Goal: Information Seeking & Learning: Learn about a topic

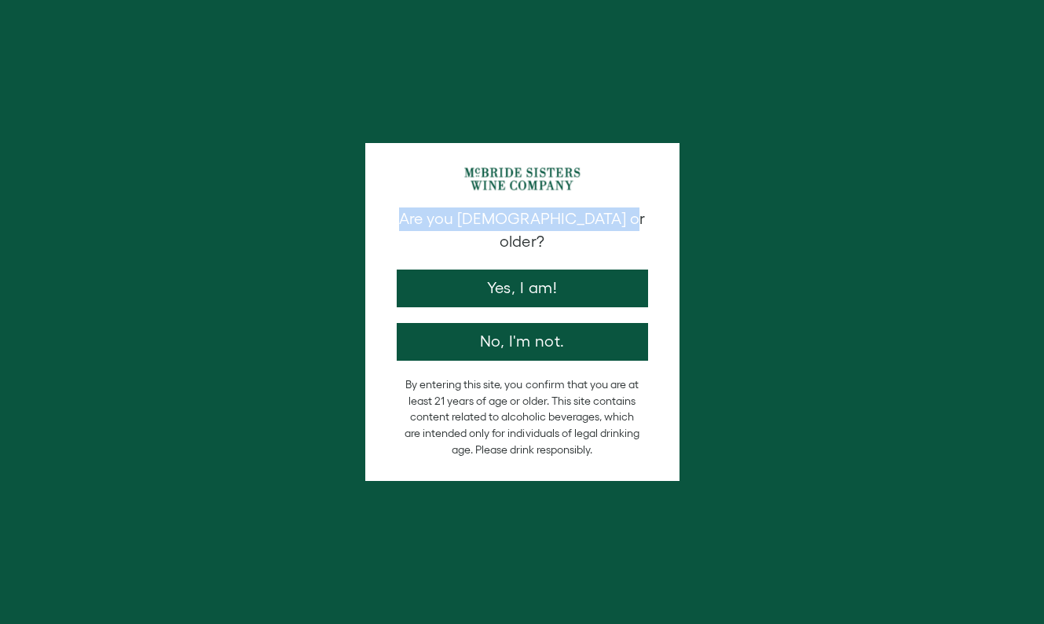
drag, startPoint x: 421, startPoint y: 224, endPoint x: 608, endPoint y: 224, distance: 187.0
click at [608, 224] on p "Are you [DEMOGRAPHIC_DATA] or older?" at bounding box center [522, 230] width 251 height 46
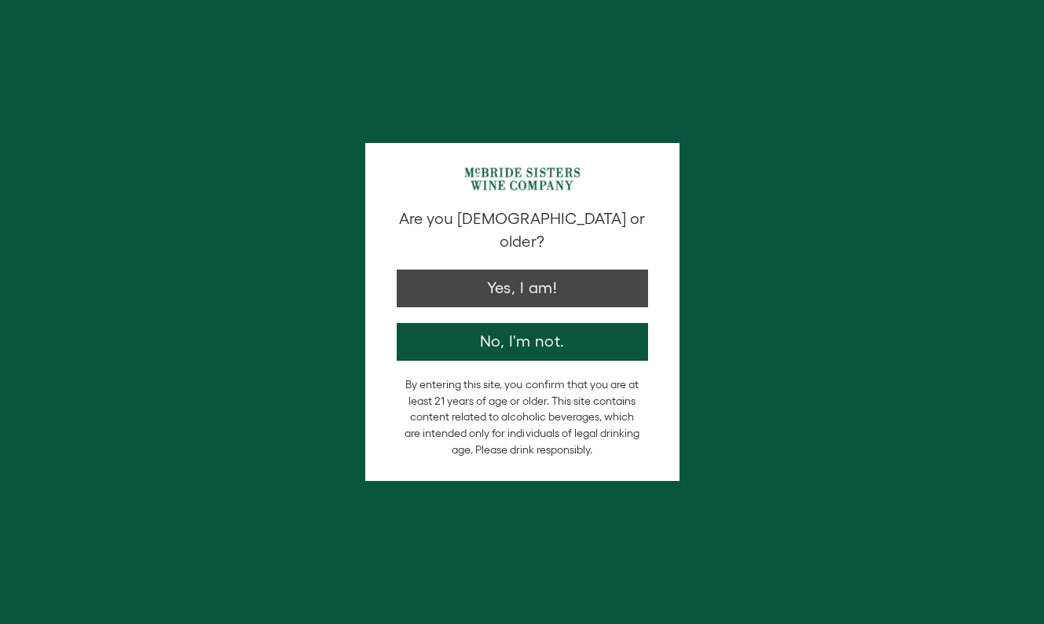
click at [510, 273] on button "Yes, I am!" at bounding box center [522, 288] width 251 height 38
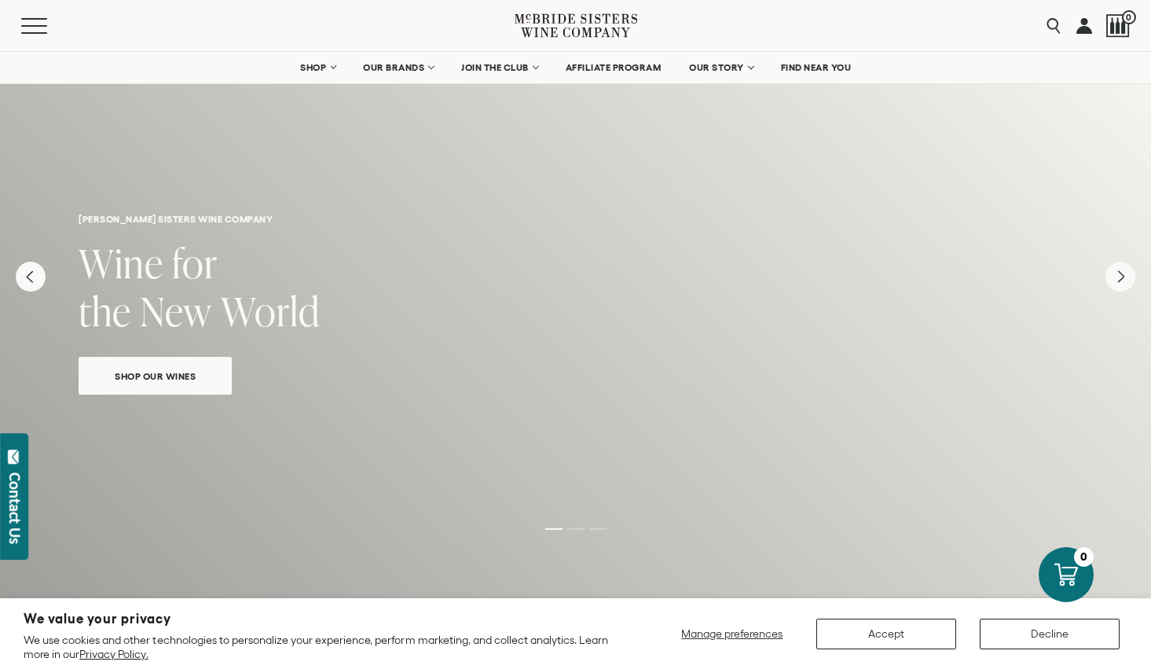
click at [1043, 623] on button "Decline" at bounding box center [1050, 633] width 140 height 31
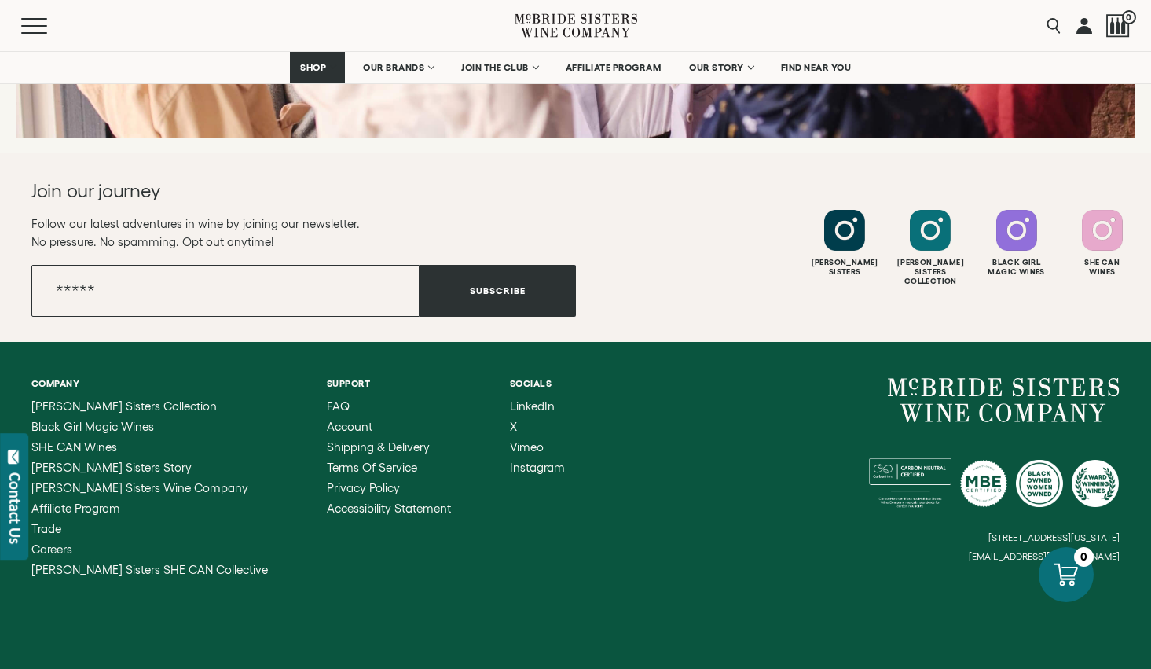
scroll to position [6292, 0]
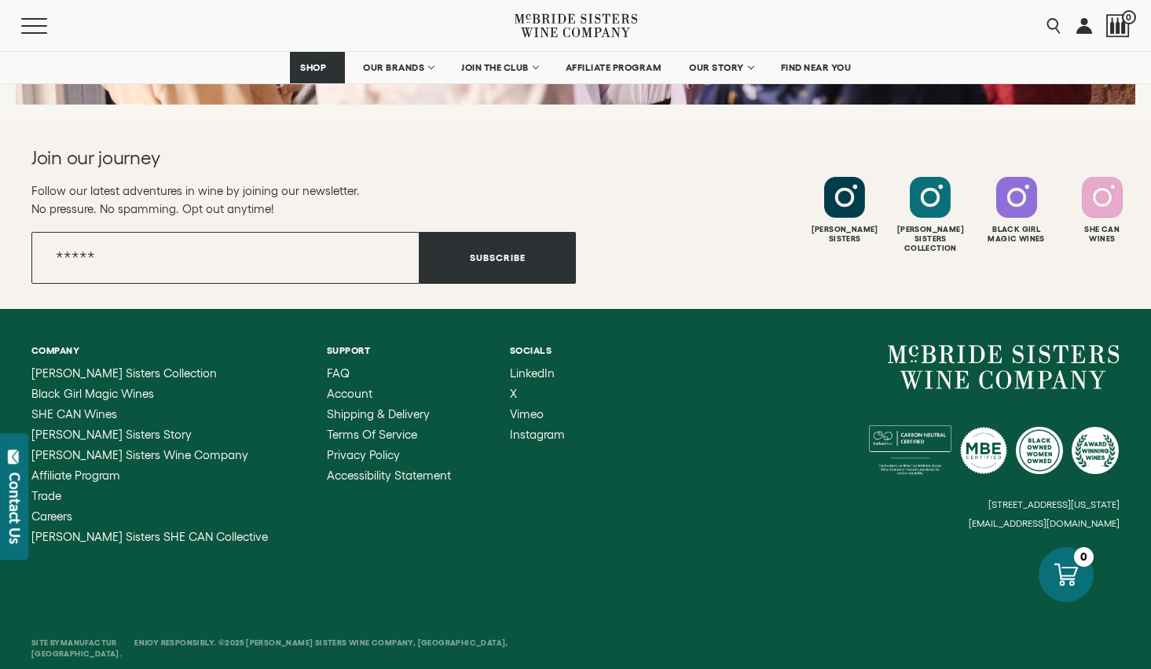
click at [527, 512] on ul "Company [PERSON_NAME] Sisters Collection Black Girl Magic Wines SHE CAN Wines […" at bounding box center [303, 444] width 544 height 198
click at [102, 448] on span "[PERSON_NAME] Sisters Wine Company" at bounding box center [139, 454] width 217 height 13
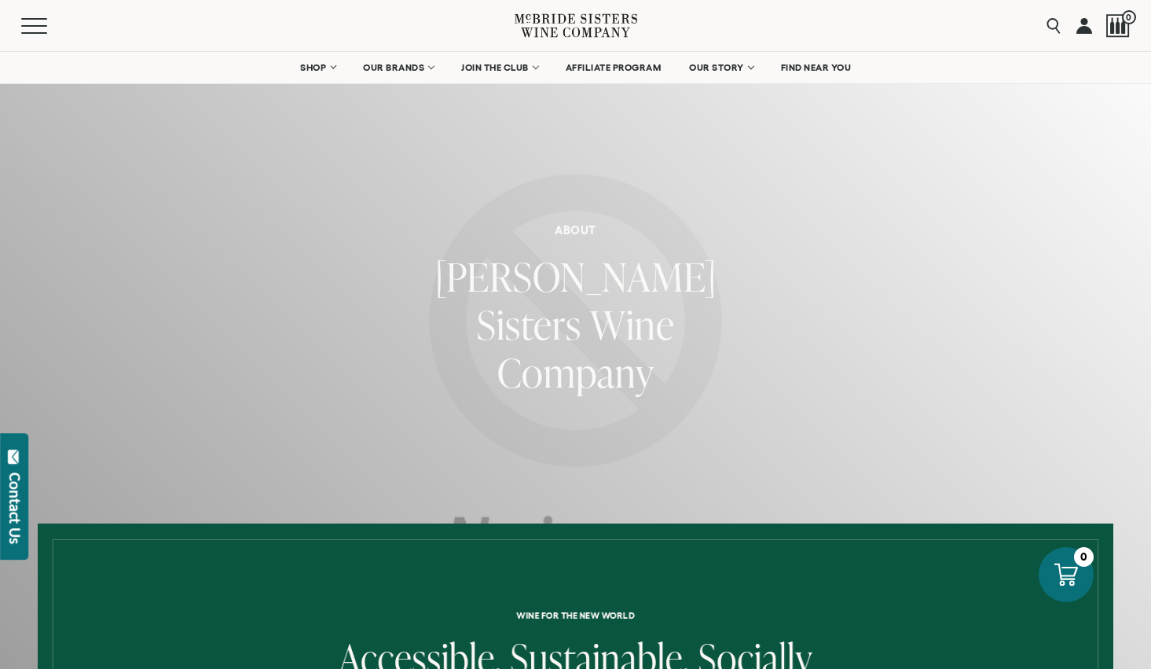
scroll to position [141, 0]
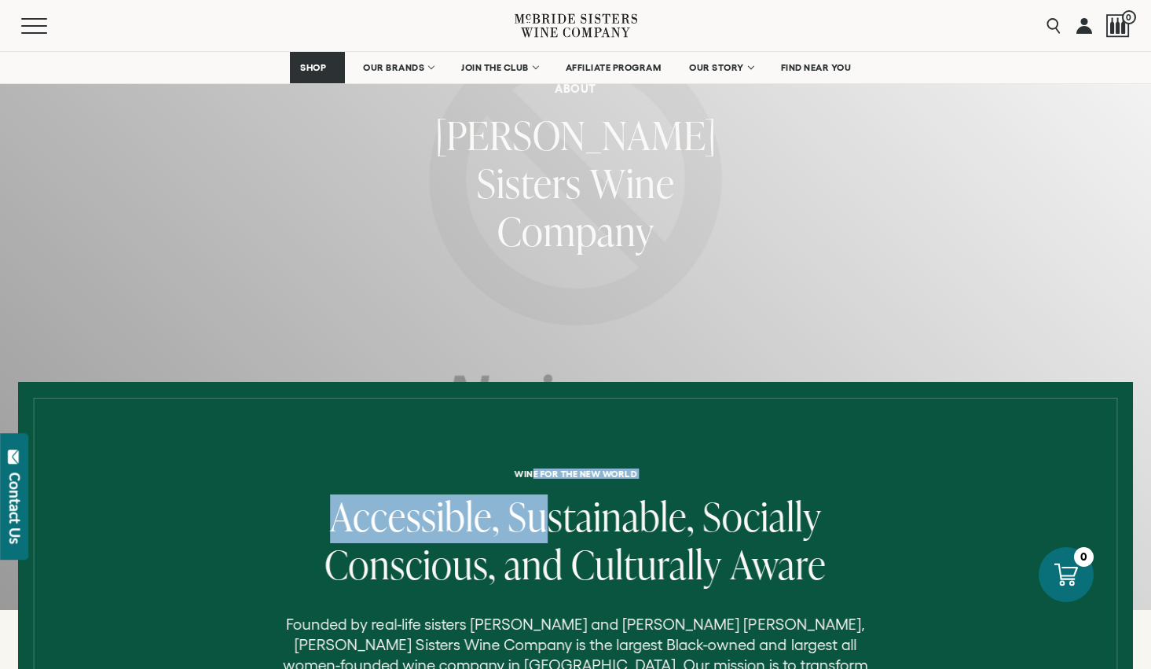
drag, startPoint x: 533, startPoint y: 472, endPoint x: 547, endPoint y: 535, distance: 64.2
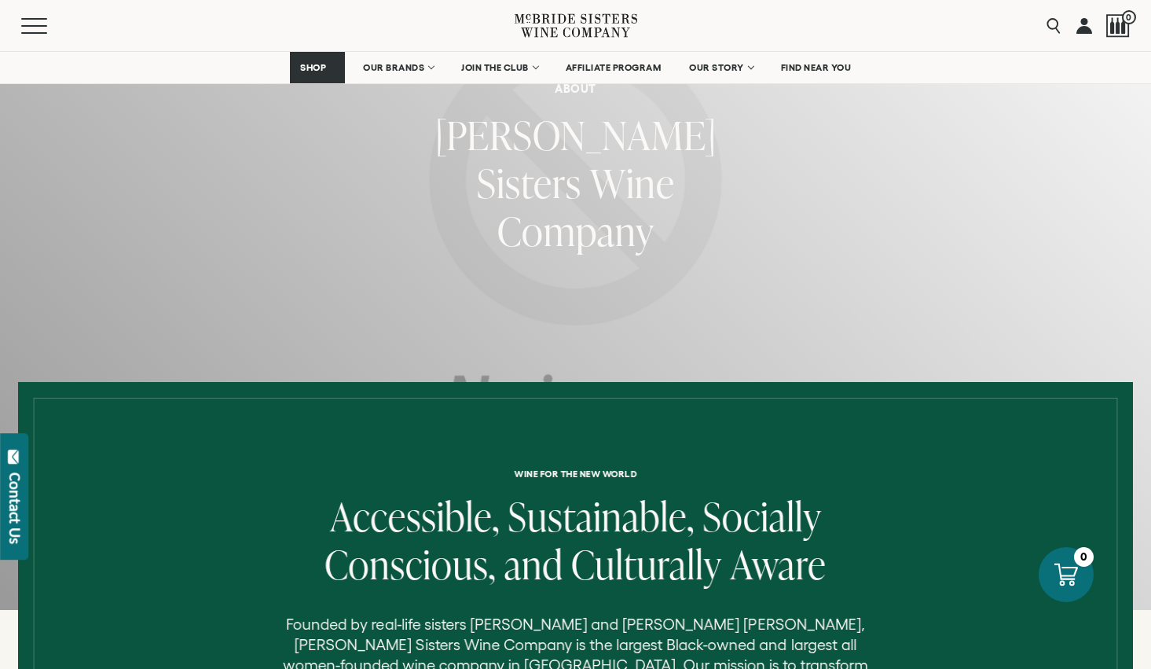
click at [506, 447] on div at bounding box center [576, 676] width 1084 height 556
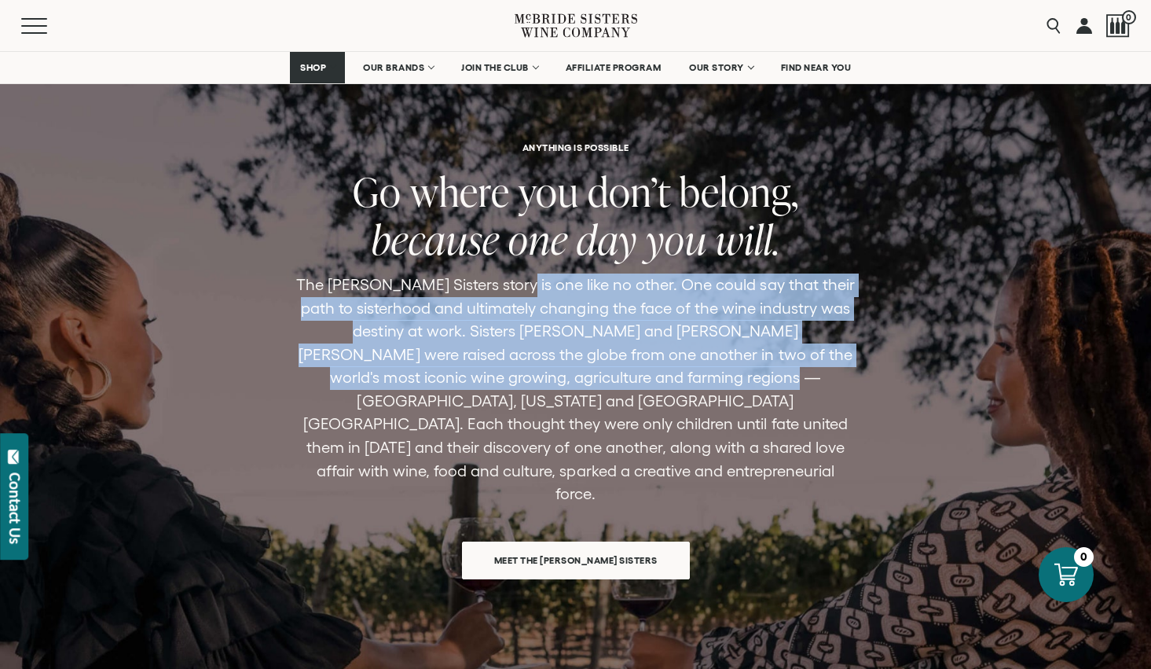
drag, startPoint x: 516, startPoint y: 266, endPoint x: 640, endPoint y: 357, distance: 154.4
click at [640, 357] on p "The [PERSON_NAME] Sisters story is one like no other. One could say that their …" at bounding box center [575, 389] width 559 height 232
click at [639, 359] on p "The [PERSON_NAME] Sisters story is one like no other. One could say that their …" at bounding box center [575, 389] width 559 height 232
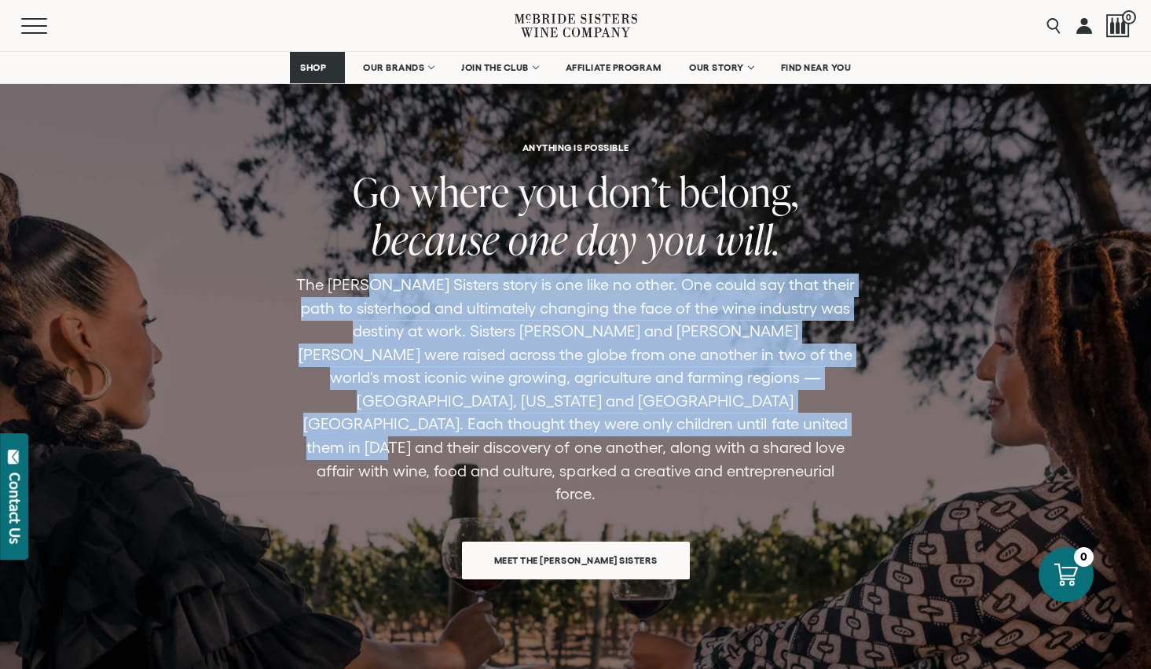
drag, startPoint x: 387, startPoint y: 273, endPoint x: 558, endPoint y: 390, distance: 207.4
click at [558, 390] on p "The [PERSON_NAME] Sisters story is one like no other. One could say that their …" at bounding box center [575, 389] width 559 height 232
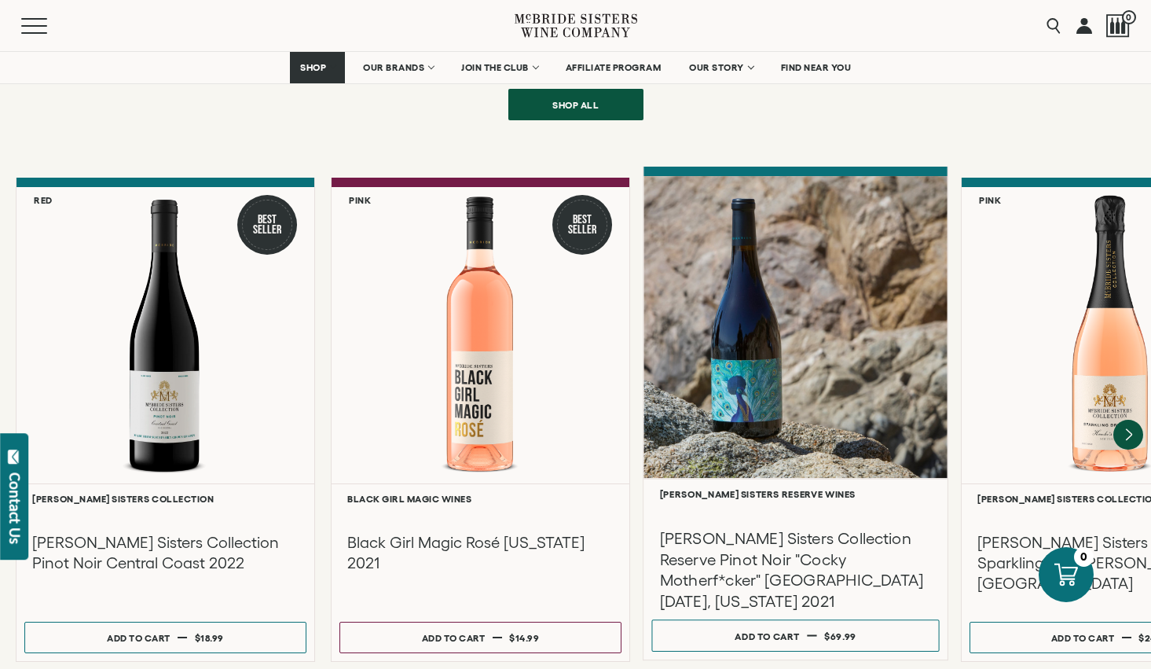
scroll to position [2074, 0]
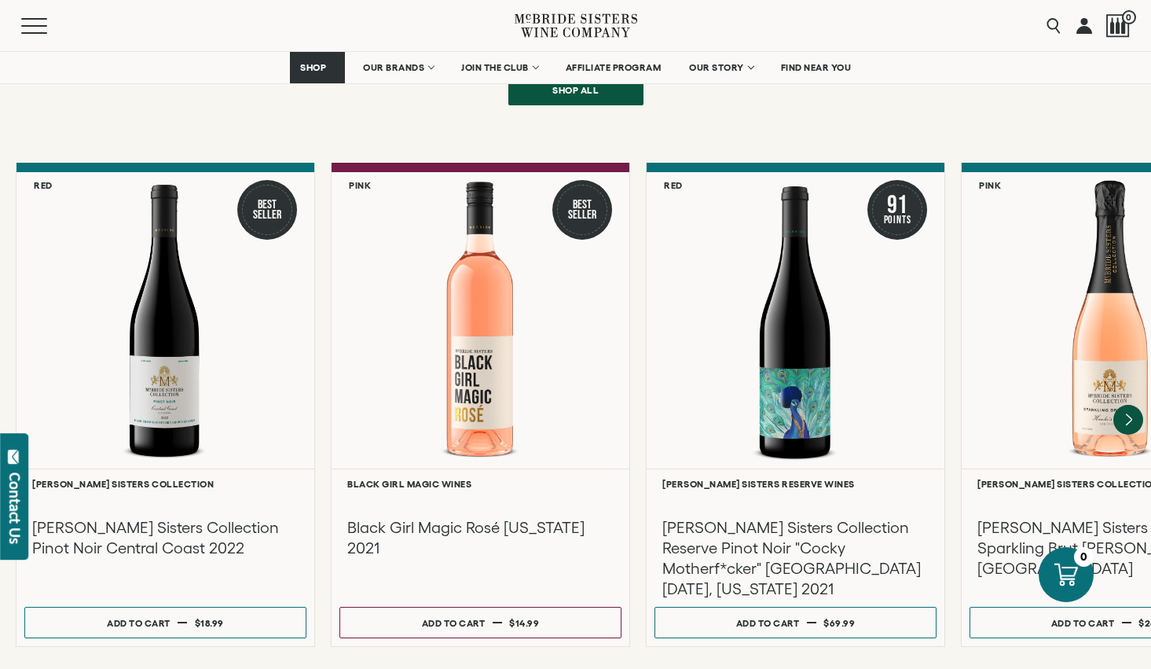
click at [635, 204] on div "**********" at bounding box center [567, 405] width 1151 height 484
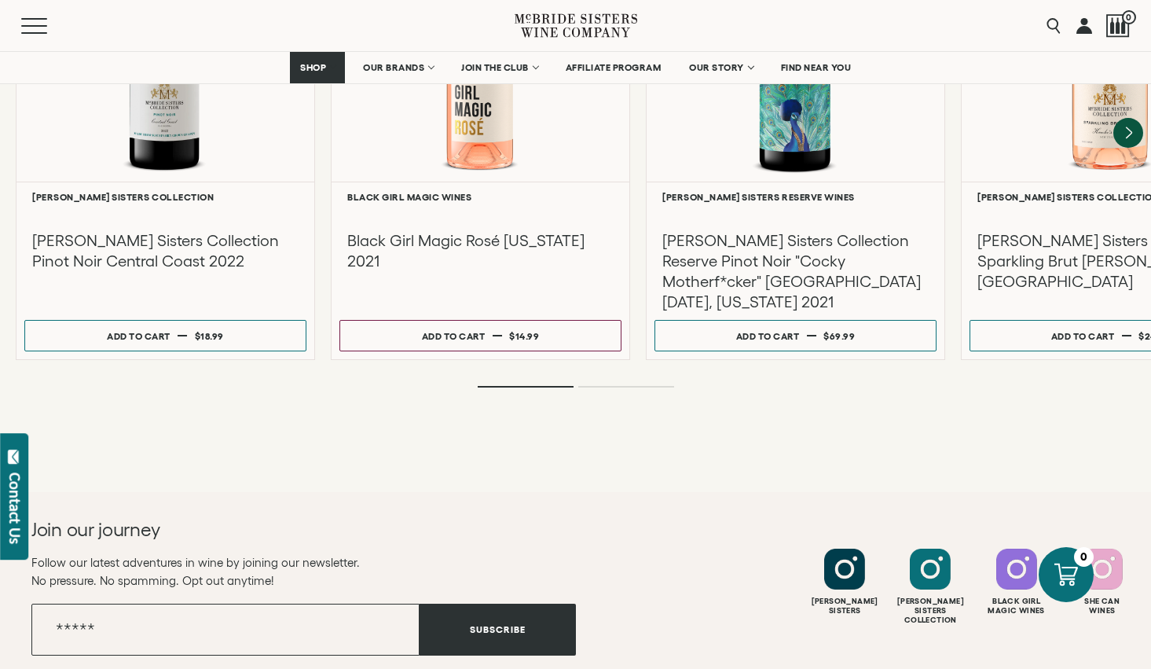
scroll to position [2734, 0]
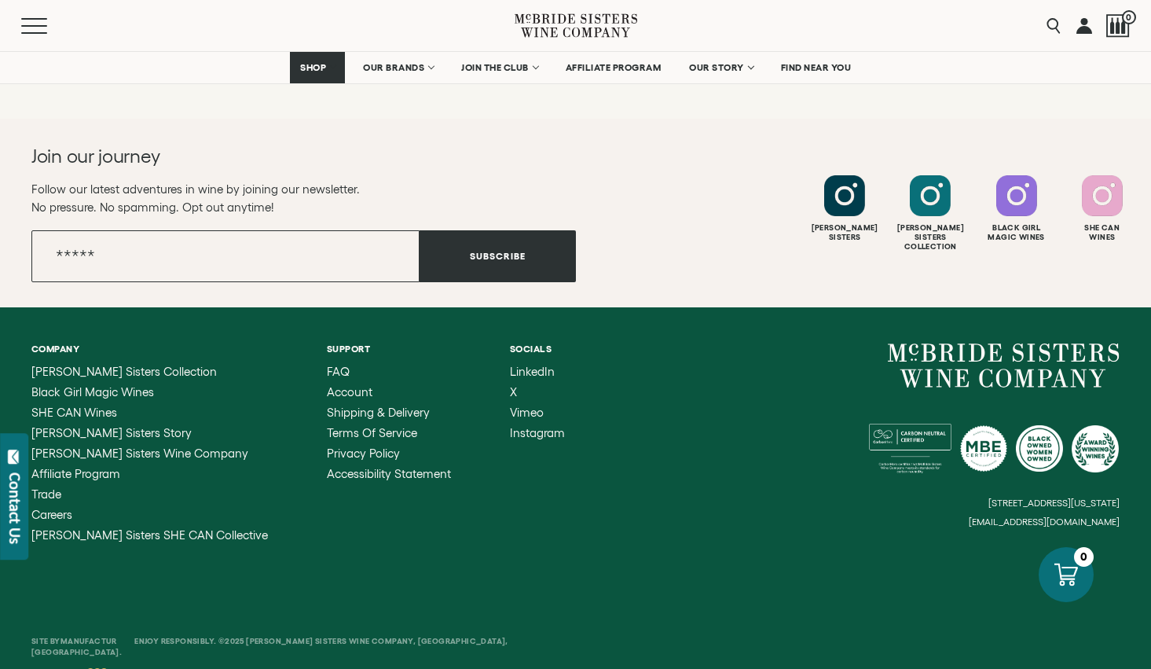
drag, startPoint x: 592, startPoint y: 192, endPoint x: 697, endPoint y: 338, distance: 179.6
click at [595, 194] on div "Mcbride Sisters Mcbride Sisters Collection" at bounding box center [848, 213] width 544 height 76
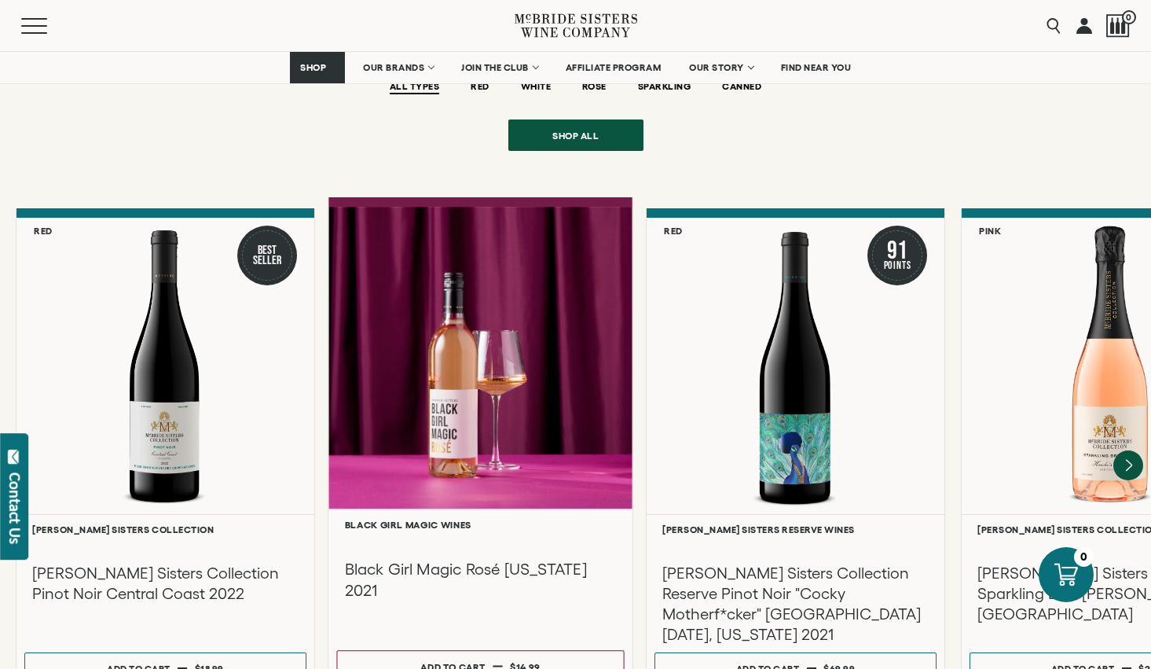
scroll to position [2001, 0]
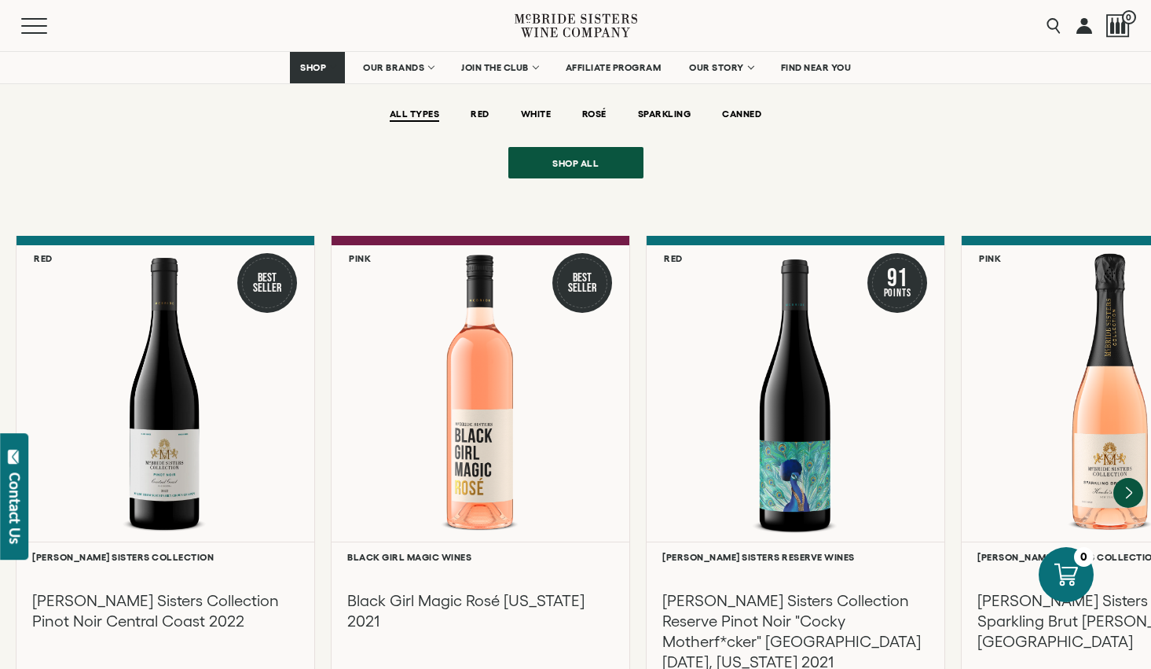
click at [636, 197] on div "Featured Wines ALL TYPES RED WHITE ROSÉ" at bounding box center [575, 388] width 1151 height 723
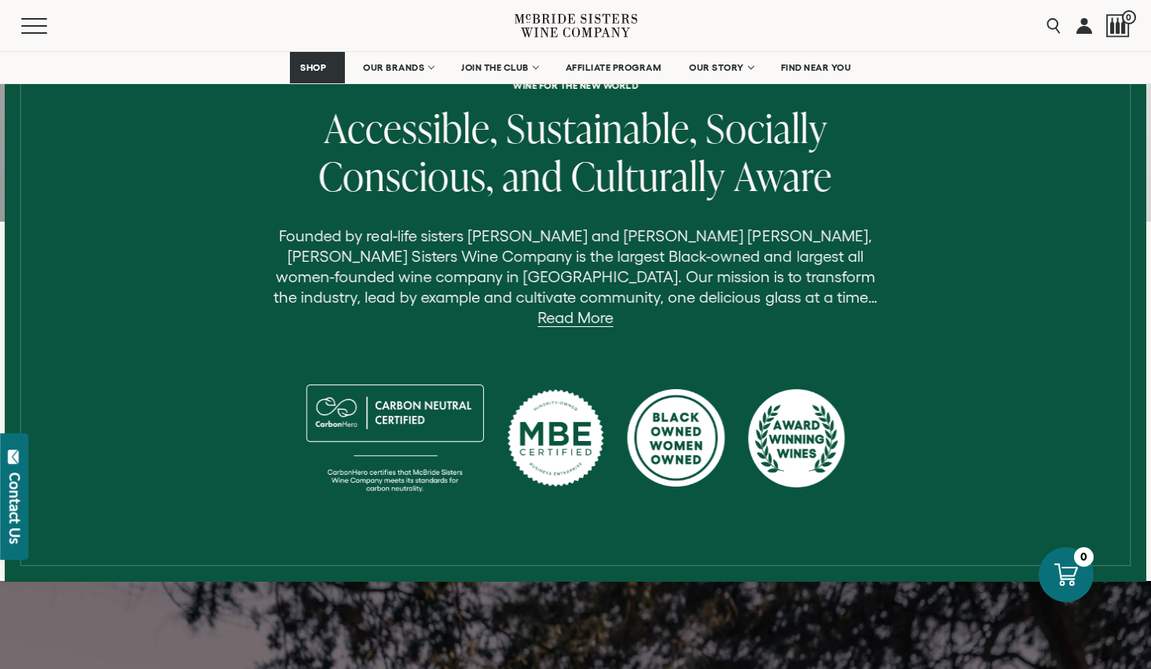
scroll to position [0, 0]
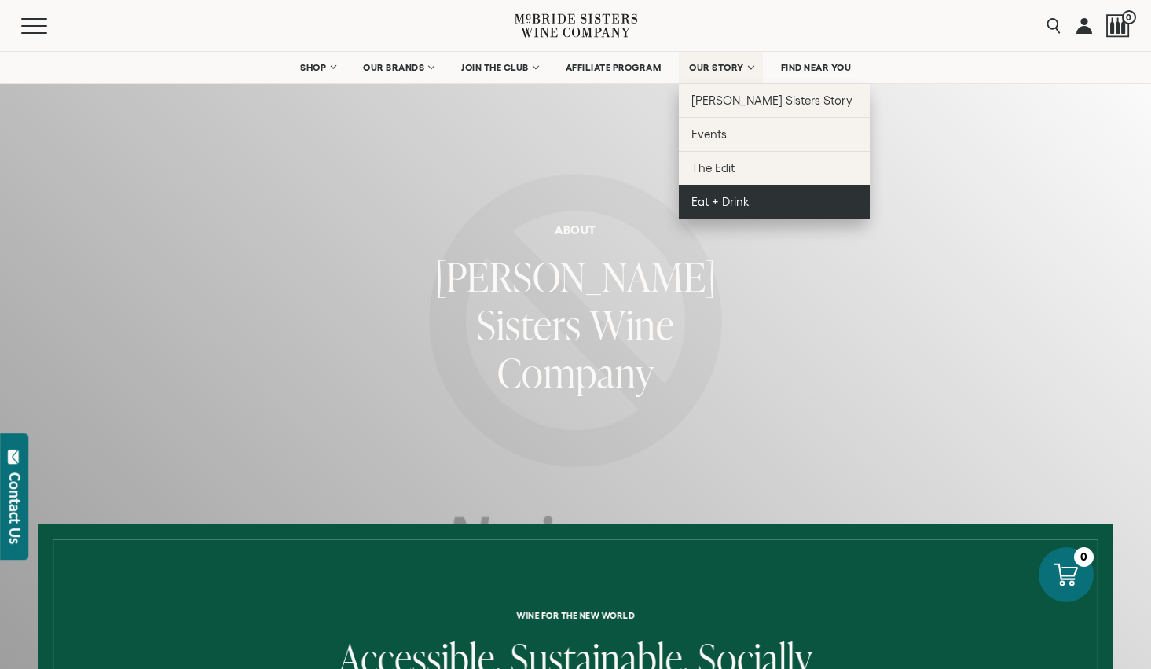
click at [727, 200] on span "Eat + Drink" at bounding box center [720, 201] width 58 height 13
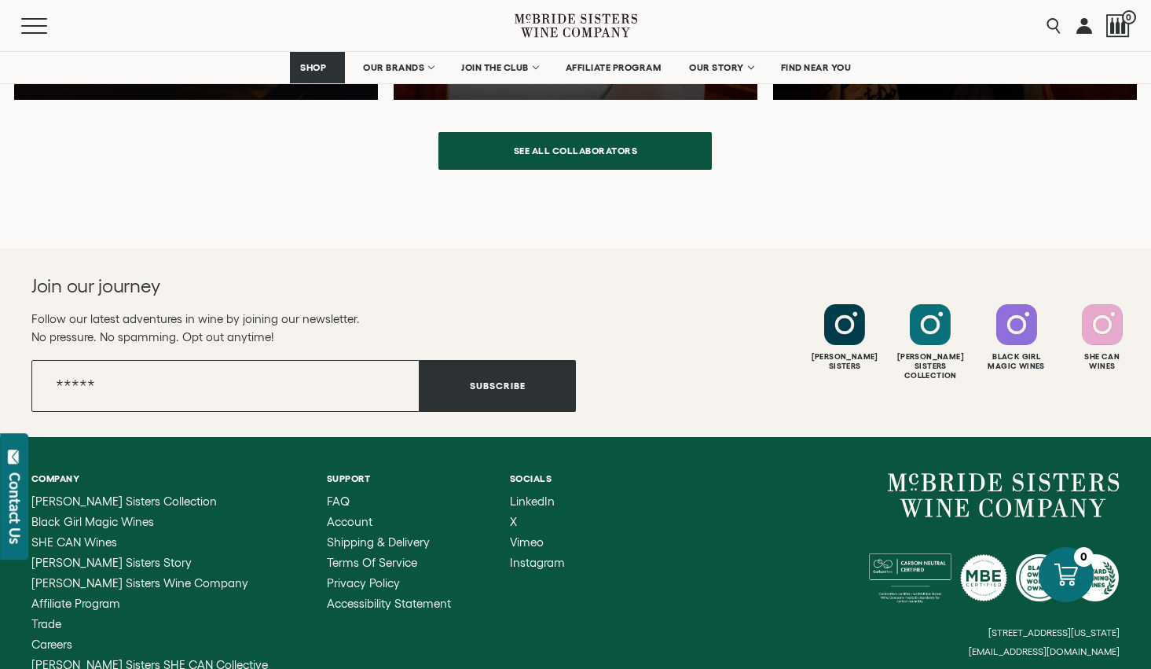
scroll to position [4248, 0]
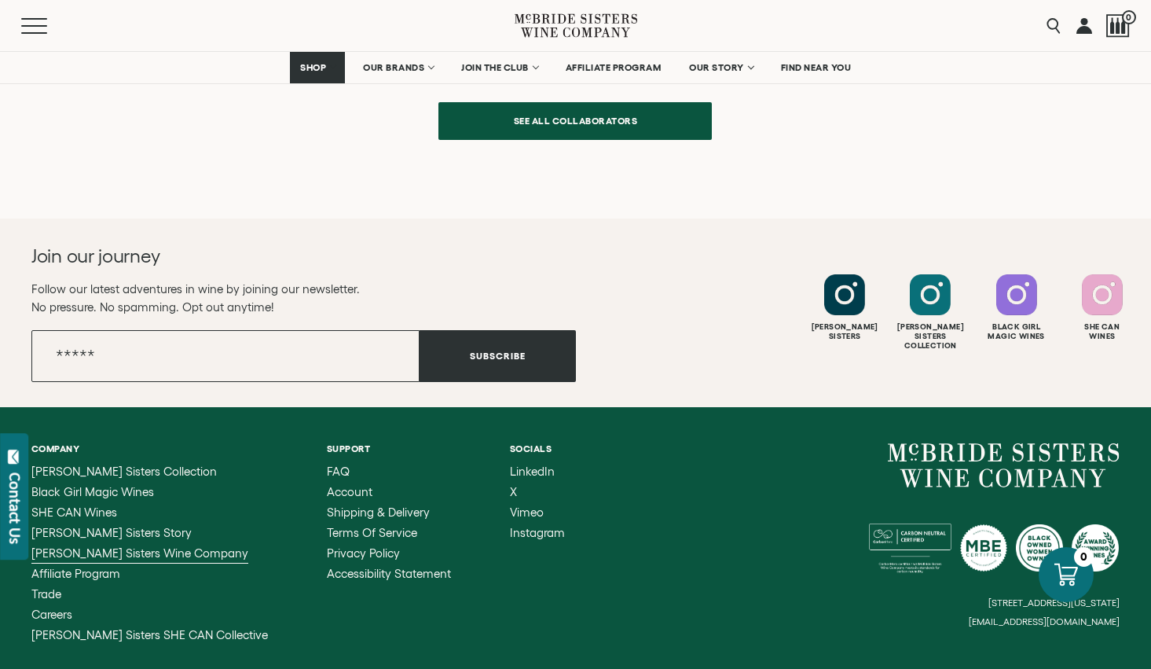
click at [124, 550] on span "[PERSON_NAME] Sisters Wine Company" at bounding box center [139, 552] width 217 height 13
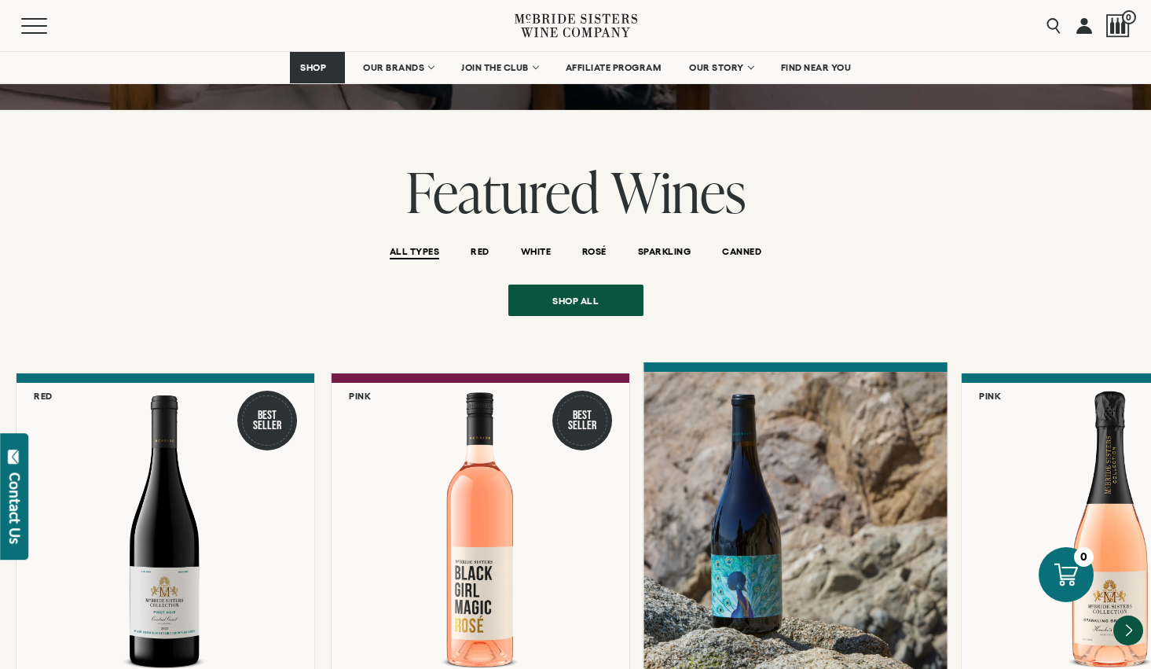
scroll to position [1867, 0]
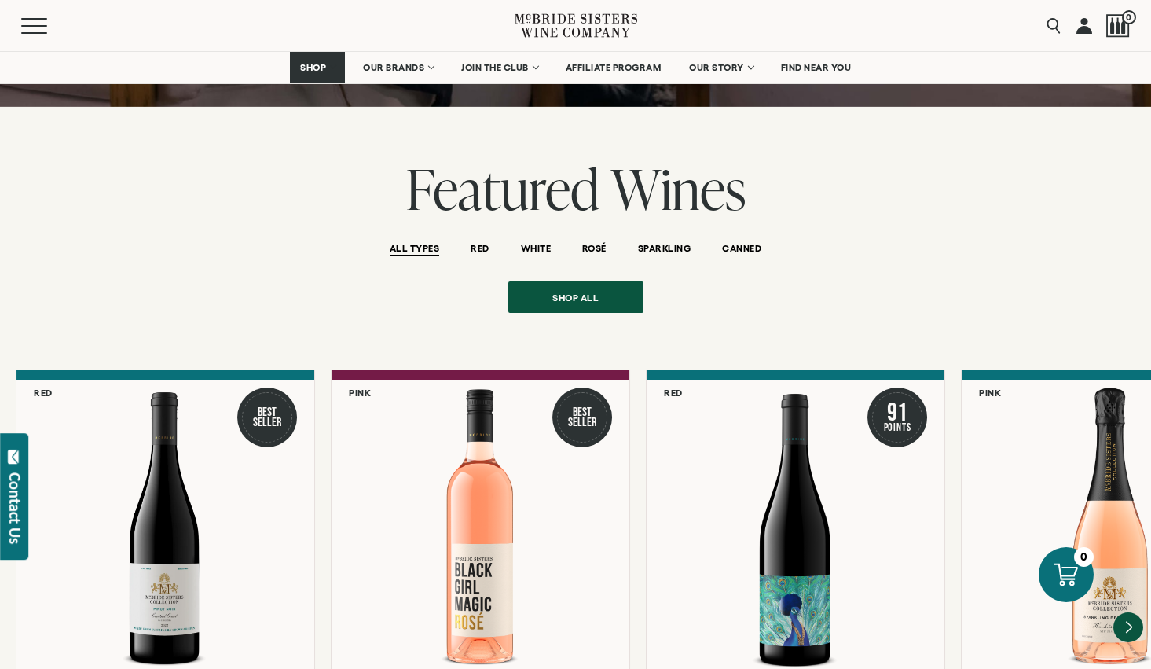
click at [801, 253] on div "Featured Wines ALL TYPES RED WHITE ROSÉ SPARKLING CANNED" at bounding box center [575, 221] width 1151 height 120
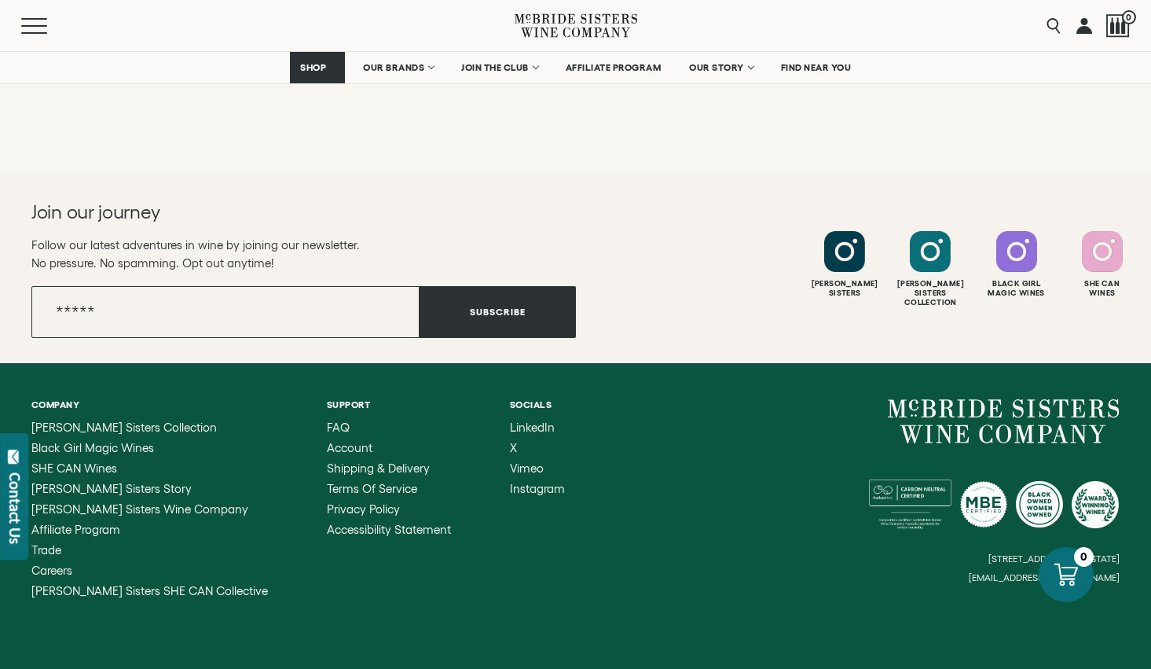
scroll to position [2734, 0]
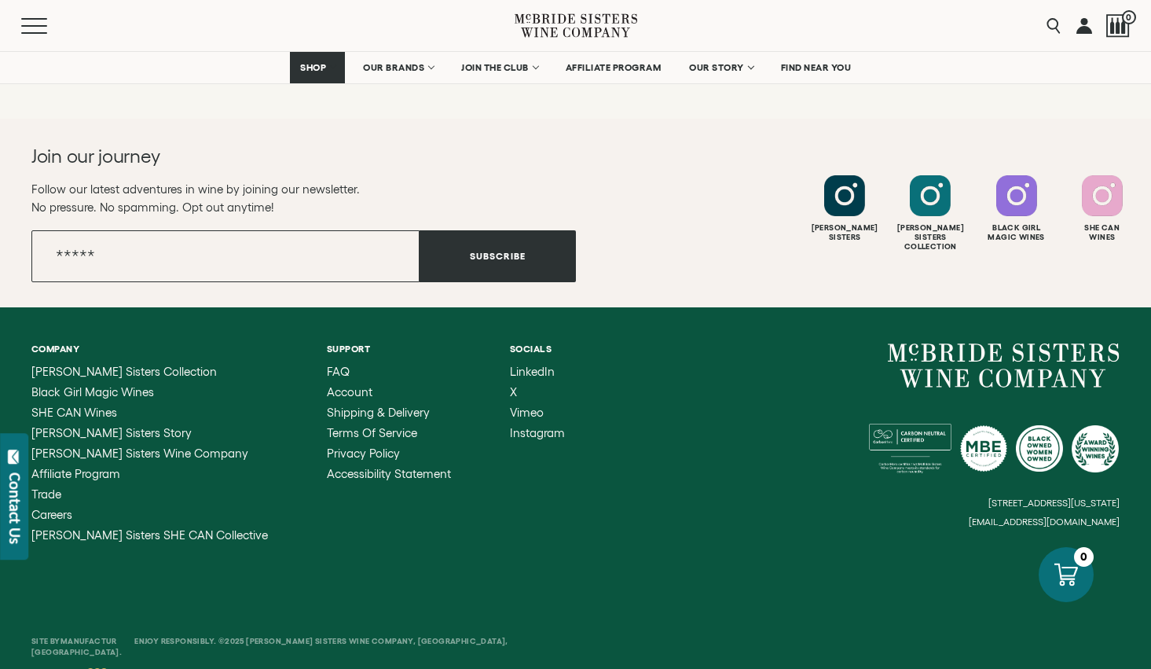
click at [226, 577] on div "Site By Manufactur Enjoy Responsibly. ©2025 McBride Sisters Wine Company, San L…" at bounding box center [575, 638] width 1151 height 123
click at [143, 577] on div "Site By Manufactur Enjoy Responsibly. ©2025 McBride Sisters Wine Company, San L…" at bounding box center [575, 638] width 1151 height 123
